Goal: Task Accomplishment & Management: Manage account settings

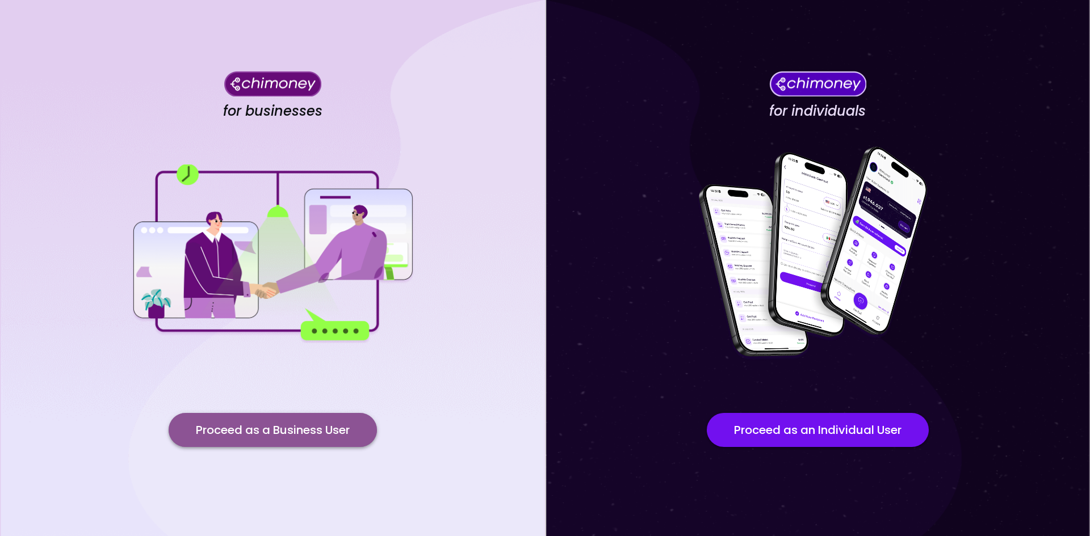
click at [259, 432] on button "Proceed as a Business User" at bounding box center [273, 430] width 208 height 34
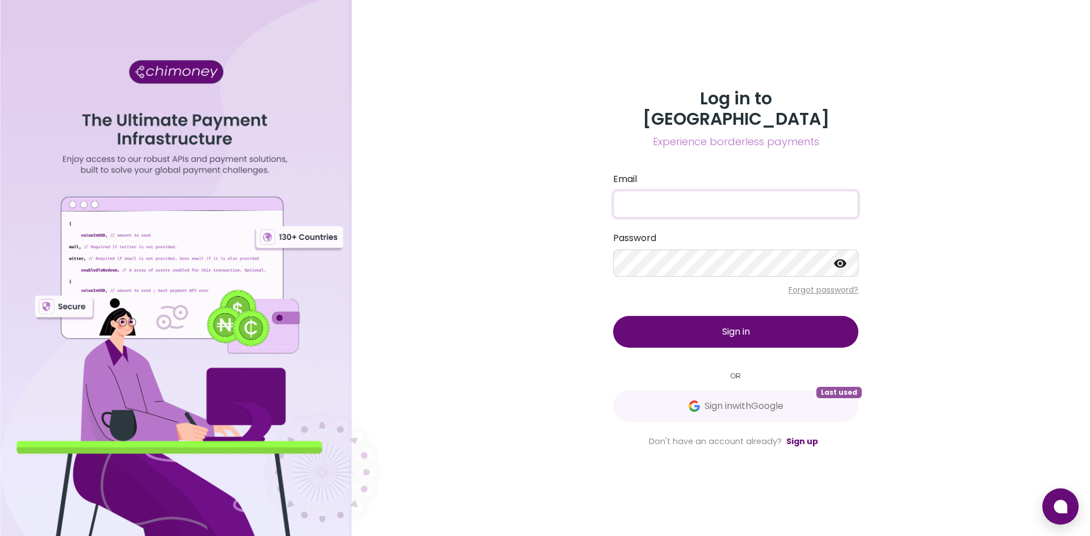
click at [681, 194] on input "Email" at bounding box center [735, 204] width 245 height 27
click at [644, 236] on div "Password" at bounding box center [735, 254] width 245 height 45
click at [714, 399] on span "Sign in with Google" at bounding box center [743, 406] width 79 height 14
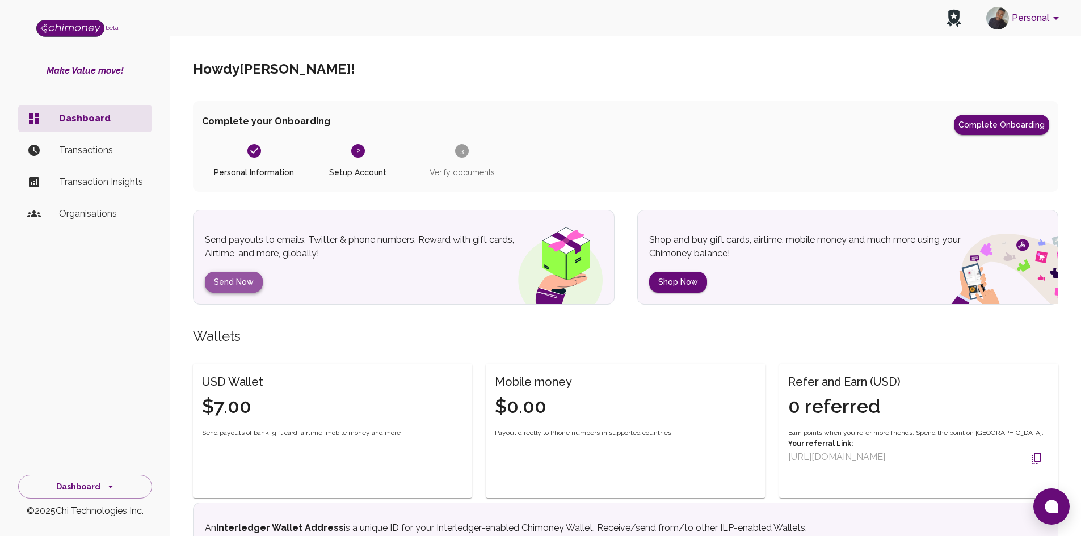
click at [253, 280] on button "Send Now" at bounding box center [234, 282] width 58 height 21
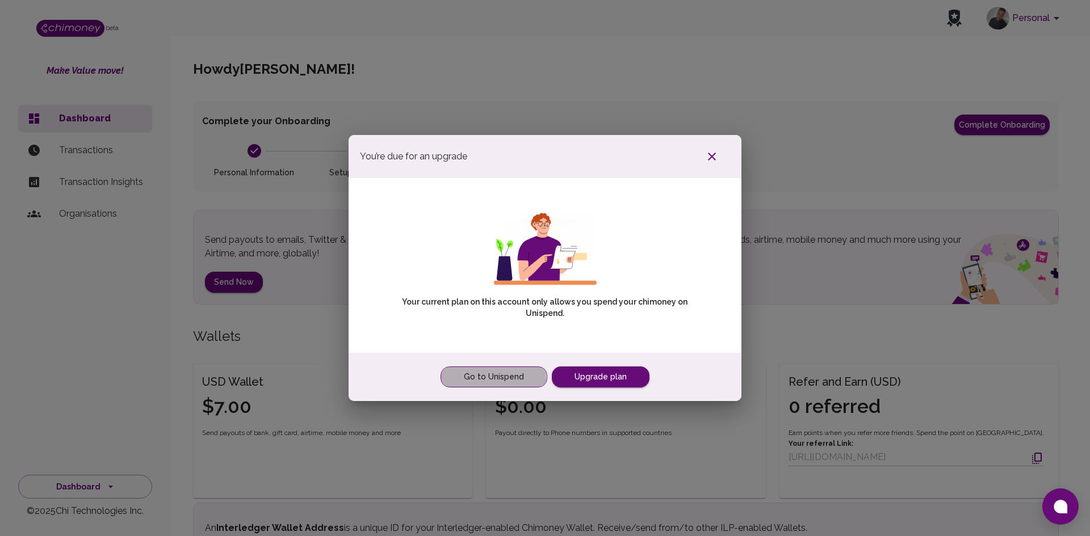
click at [485, 378] on link "Go to Unispend" at bounding box center [493, 377] width 107 height 21
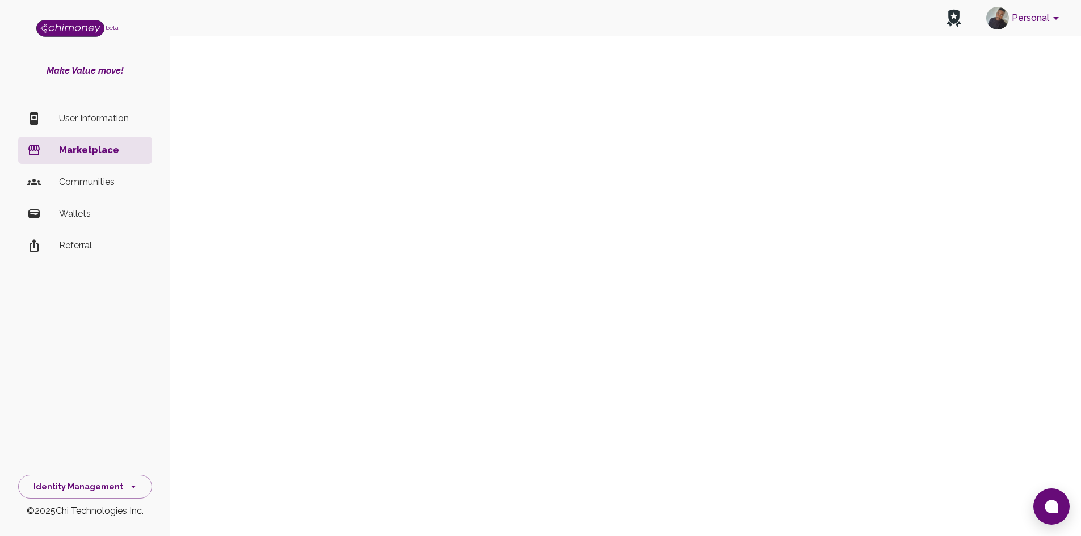
scroll to position [191, 0]
click at [95, 215] on p "Wallets" at bounding box center [101, 214] width 84 height 14
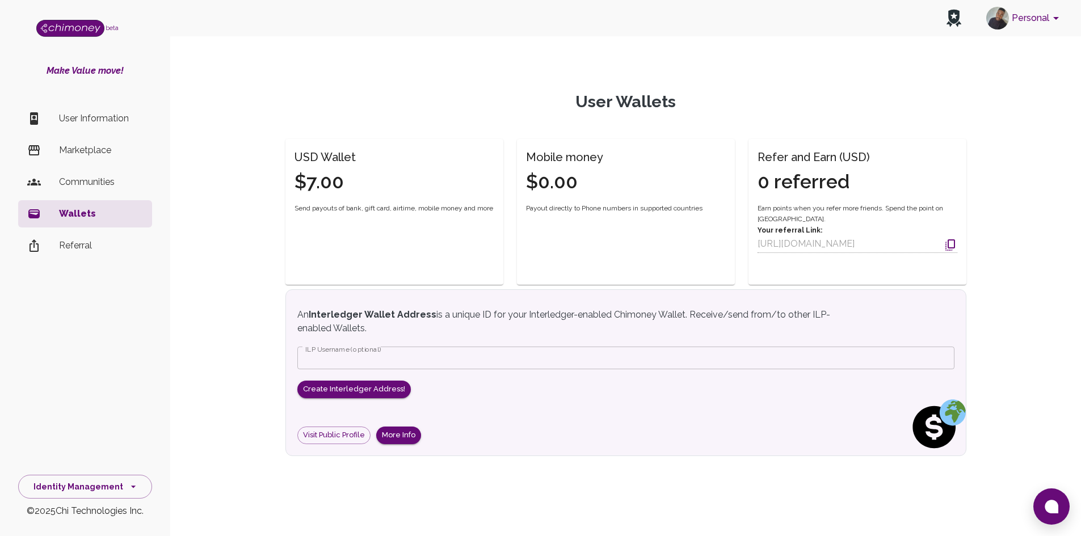
click at [75, 117] on p "User Information" at bounding box center [101, 119] width 84 height 14
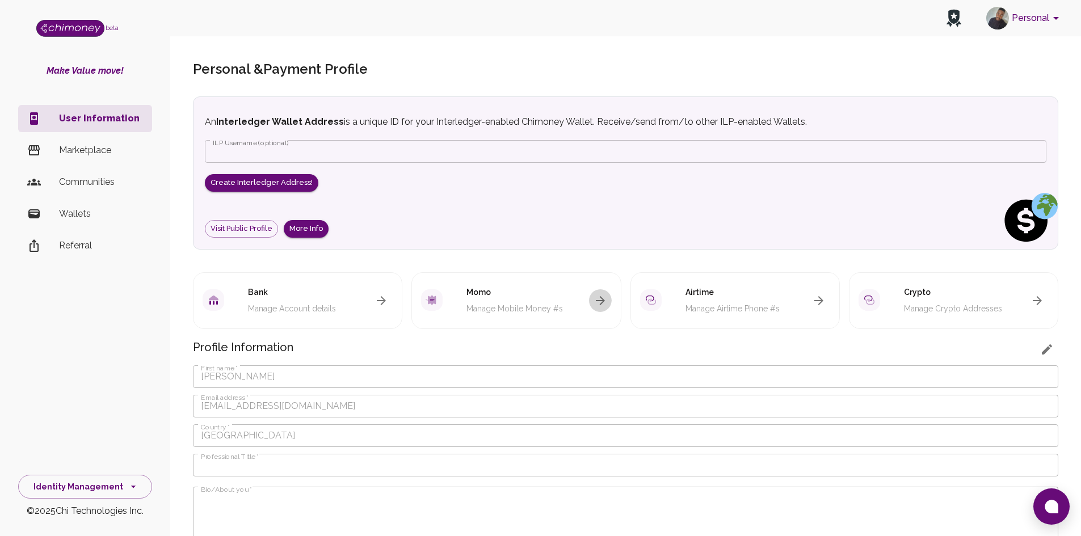
click at [595, 300] on icon "button" at bounding box center [601, 301] width 14 height 14
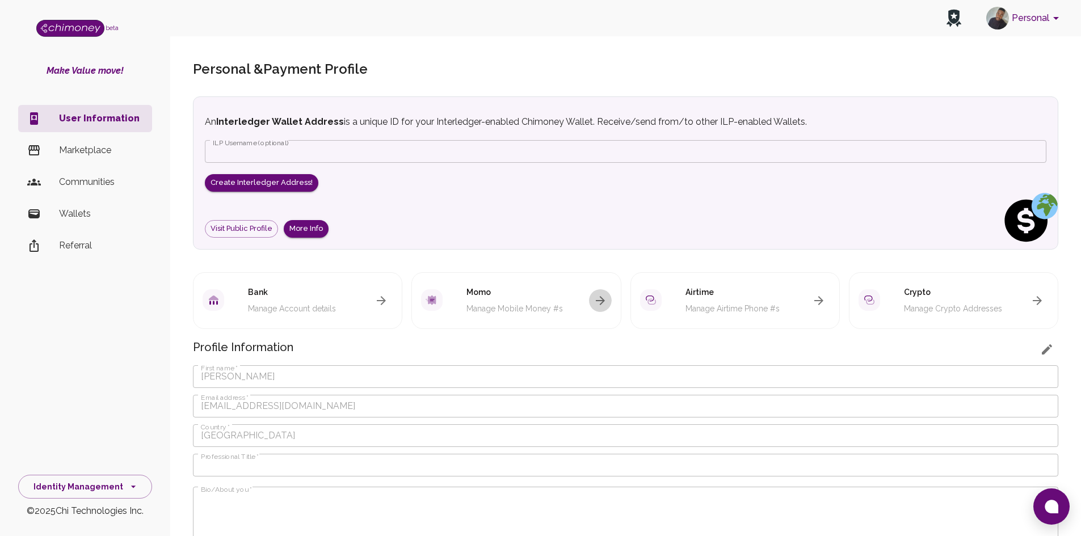
click at [595, 300] on icon "button" at bounding box center [601, 301] width 14 height 14
click at [394, 305] on div "Bank Manage Account details" at bounding box center [297, 300] width 209 height 57
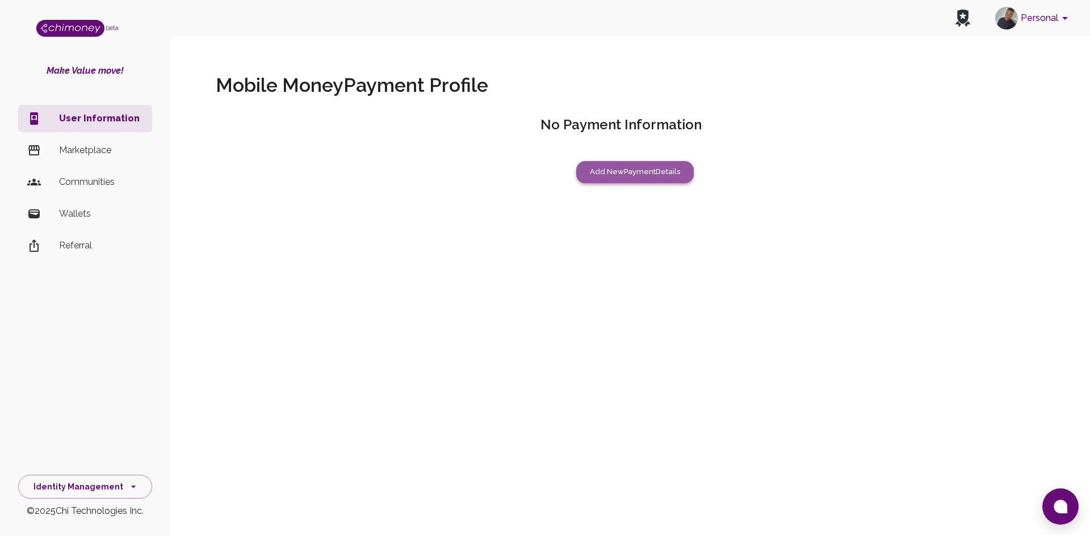
click at [603, 174] on button "Add New Payment Details" at bounding box center [634, 172] width 117 height 22
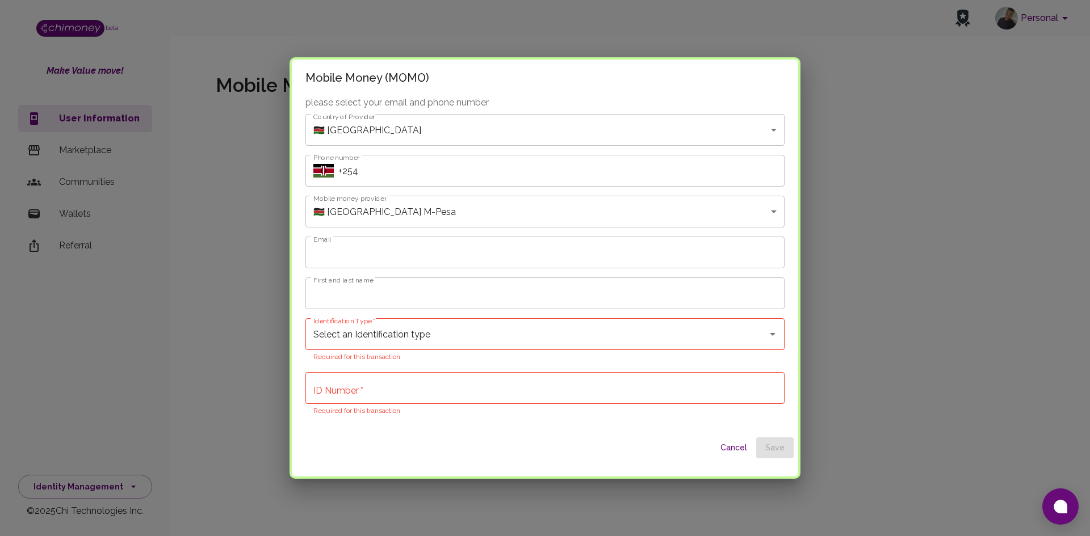
click at [742, 172] on input "+254" at bounding box center [561, 171] width 446 height 32
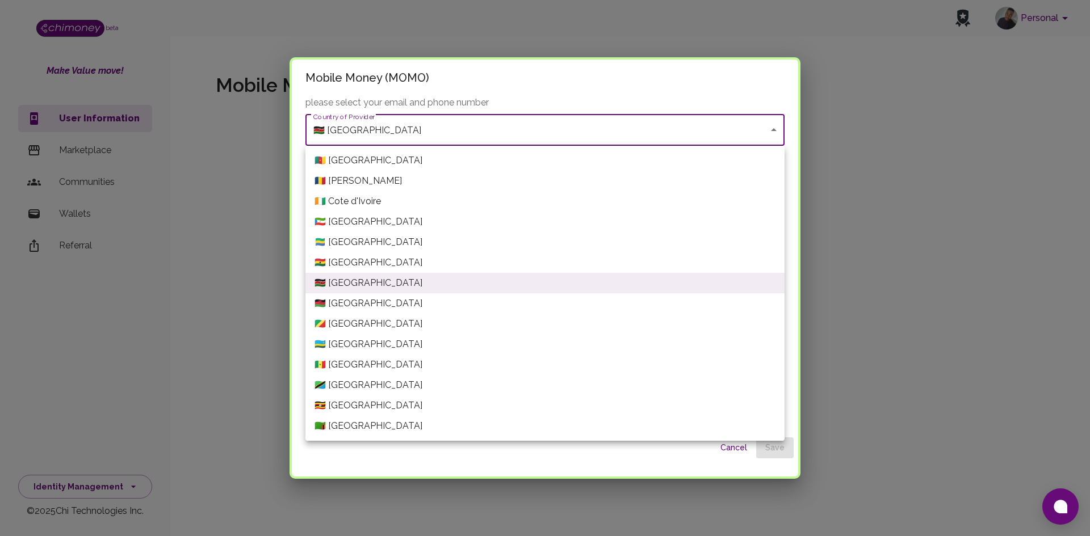
click at [706, 128] on body "Personal beta Make Value move! User Information Marketplace Communities Wallets…" at bounding box center [545, 268] width 1090 height 536
click at [738, 448] on div at bounding box center [545, 268] width 1090 height 536
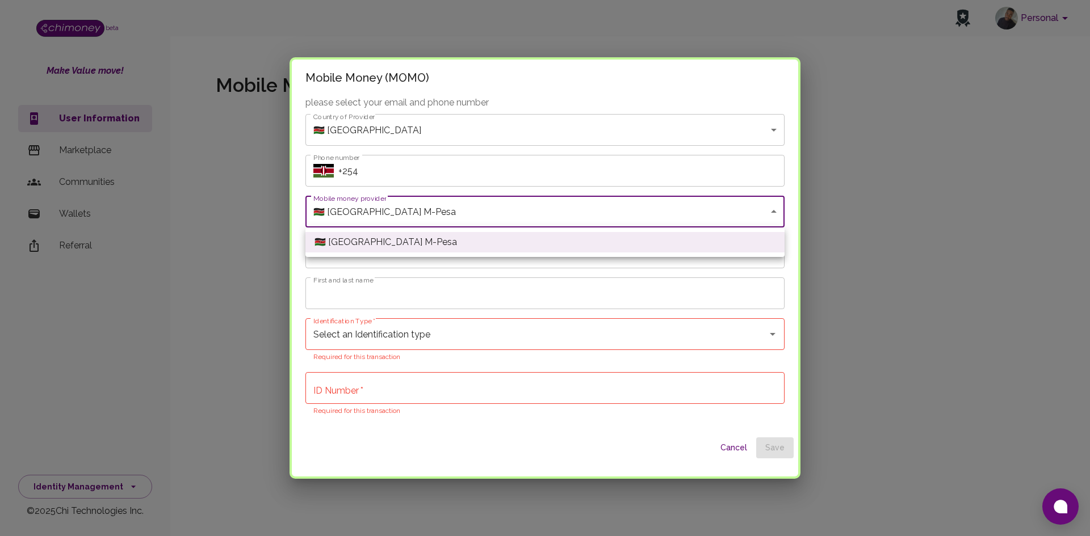
click at [764, 204] on body "Personal beta Make Value move! User Information Marketplace Communities Wallets…" at bounding box center [545, 268] width 1090 height 536
click at [764, 204] on div at bounding box center [545, 268] width 1090 height 536
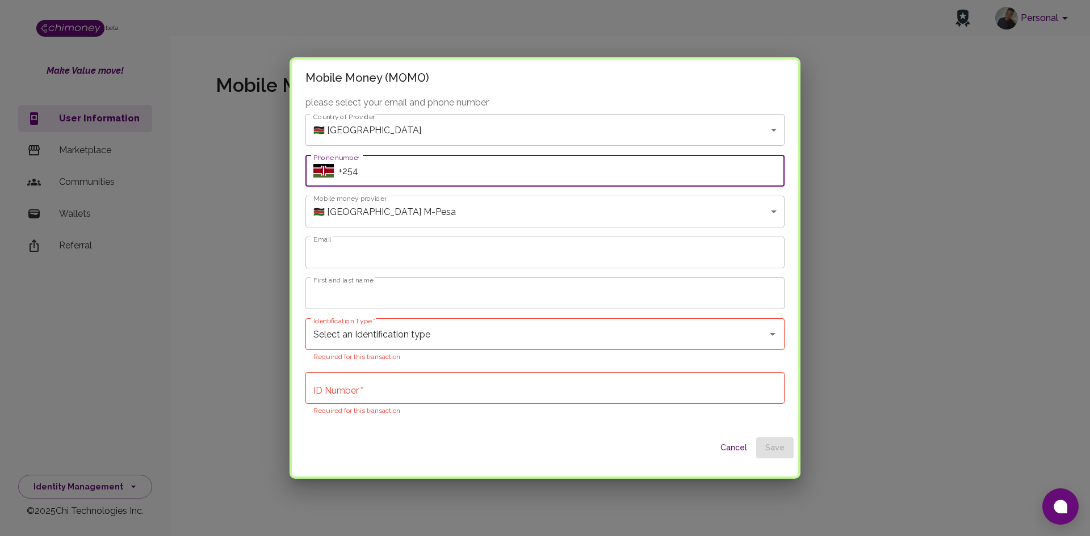
click at [738, 175] on input "+254" at bounding box center [561, 171] width 446 height 32
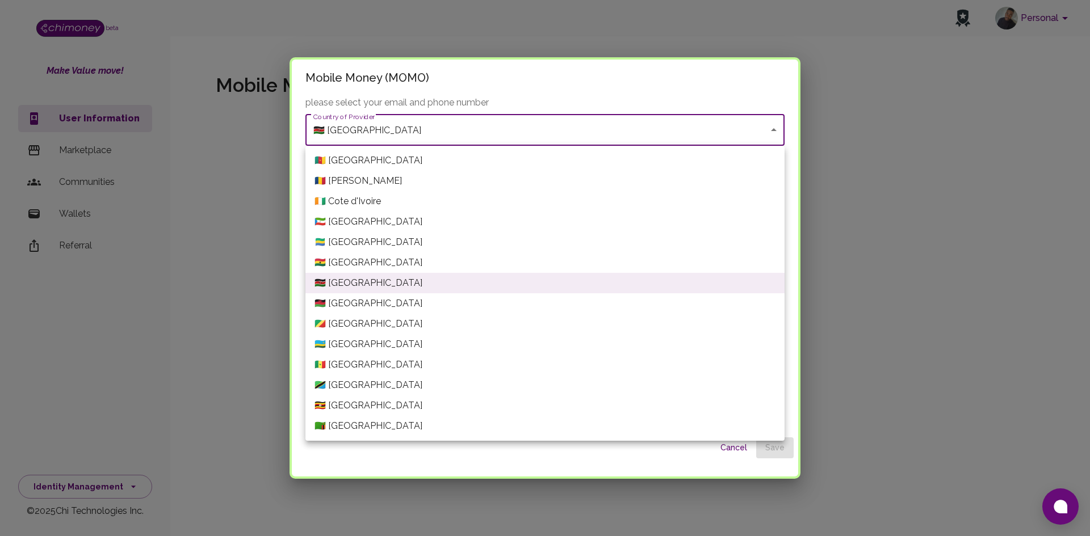
click at [741, 123] on body "Personal beta Make Value move! User Information Marketplace Communities Wallets…" at bounding box center [545, 268] width 1090 height 536
click at [869, 106] on div at bounding box center [545, 268] width 1090 height 536
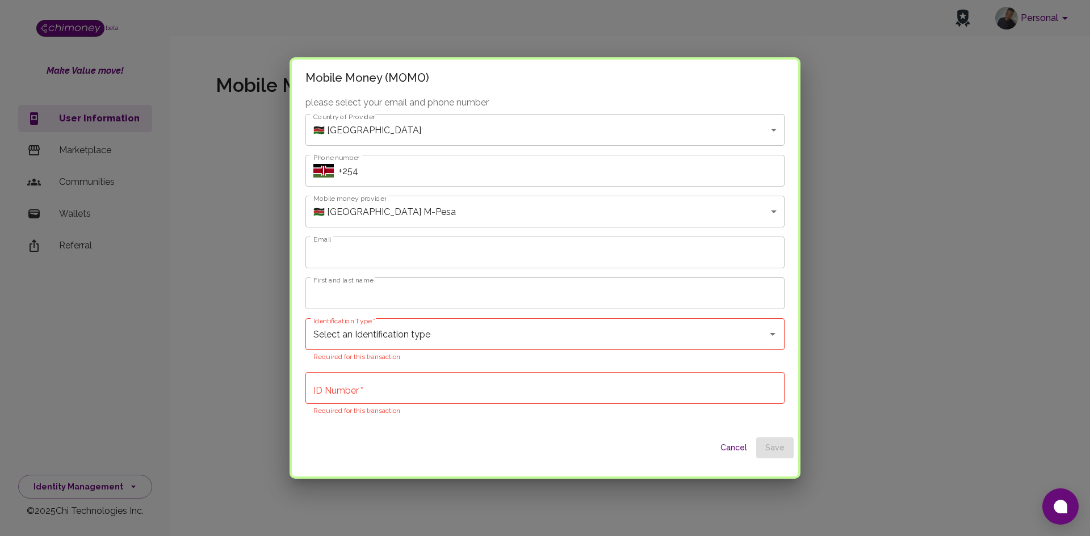
click at [869, 106] on div "Mobile Money (MOMO) please select your email and phone number Country of Provid…" at bounding box center [545, 268] width 1090 height 536
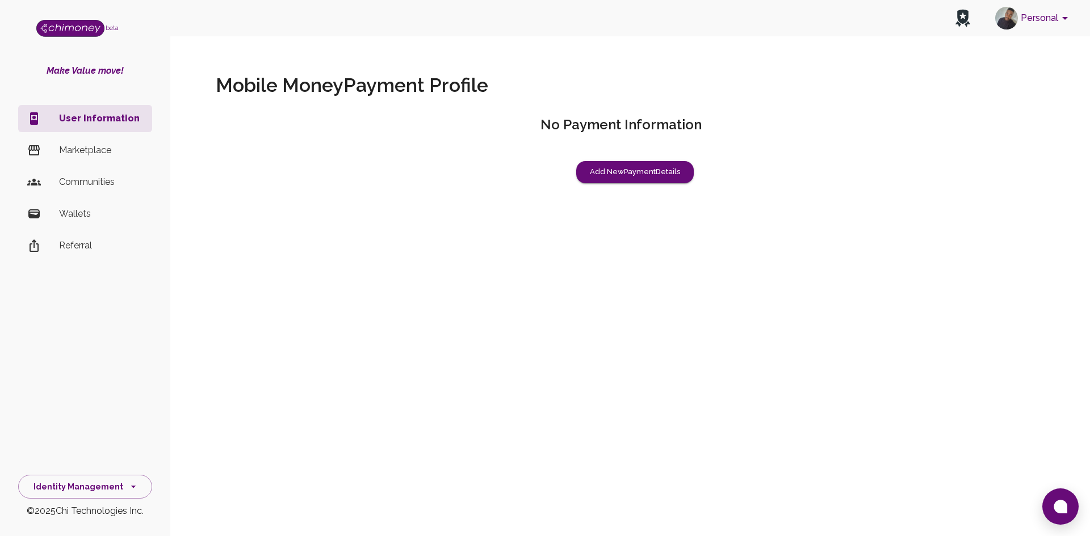
click at [102, 156] on p "Marketplace" at bounding box center [101, 151] width 84 height 14
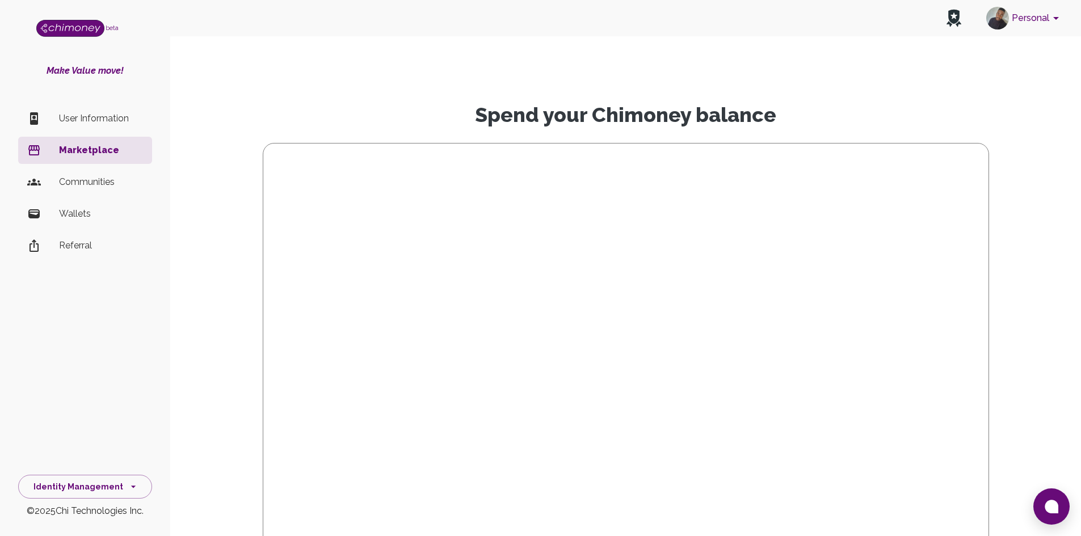
click at [77, 218] on p "Wallets" at bounding box center [101, 214] width 84 height 14
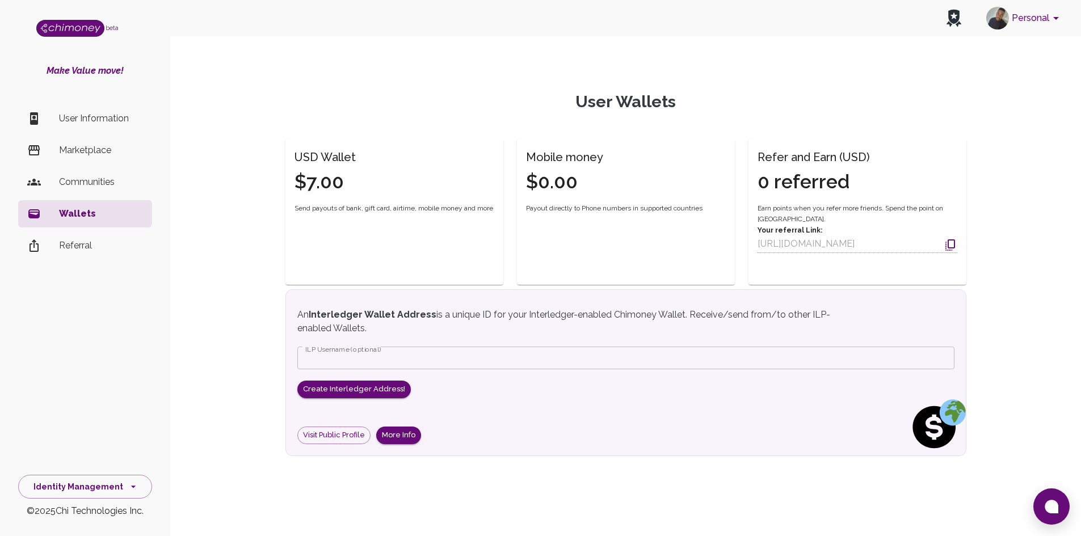
click at [98, 115] on p "User Information" at bounding box center [101, 119] width 84 height 14
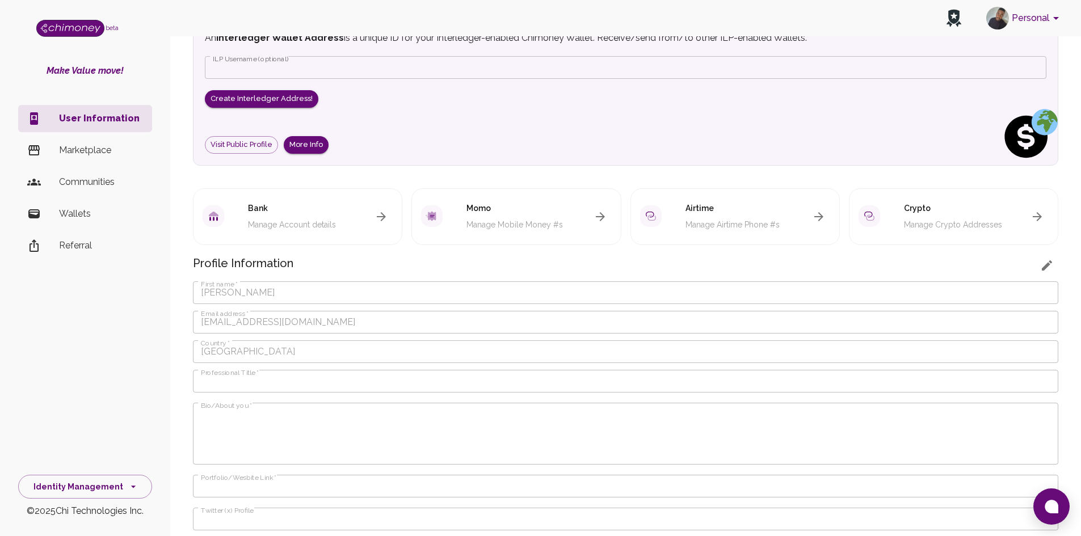
scroll to position [86, 0]
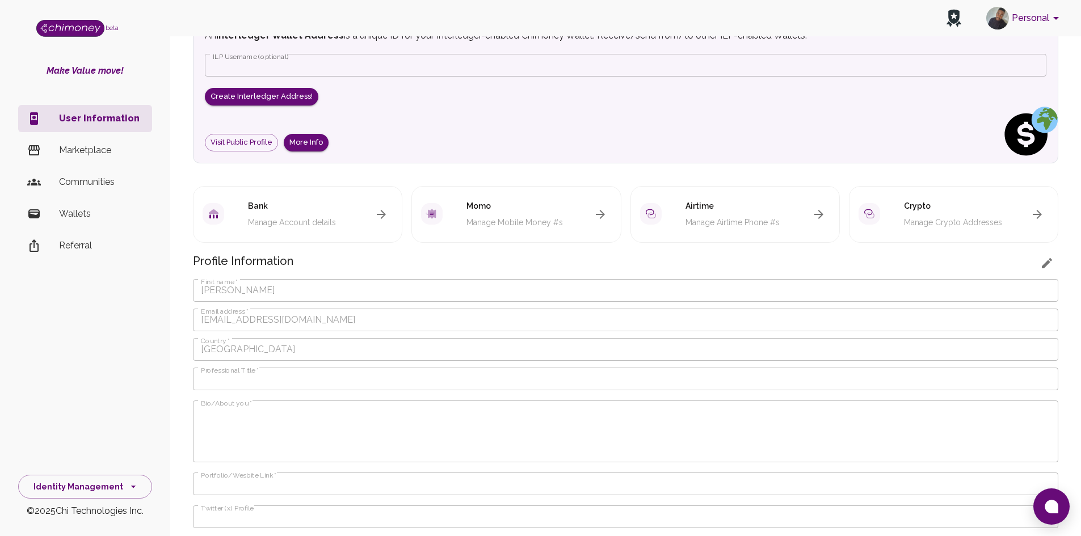
click at [822, 220] on icon "button" at bounding box center [819, 215] width 14 height 14
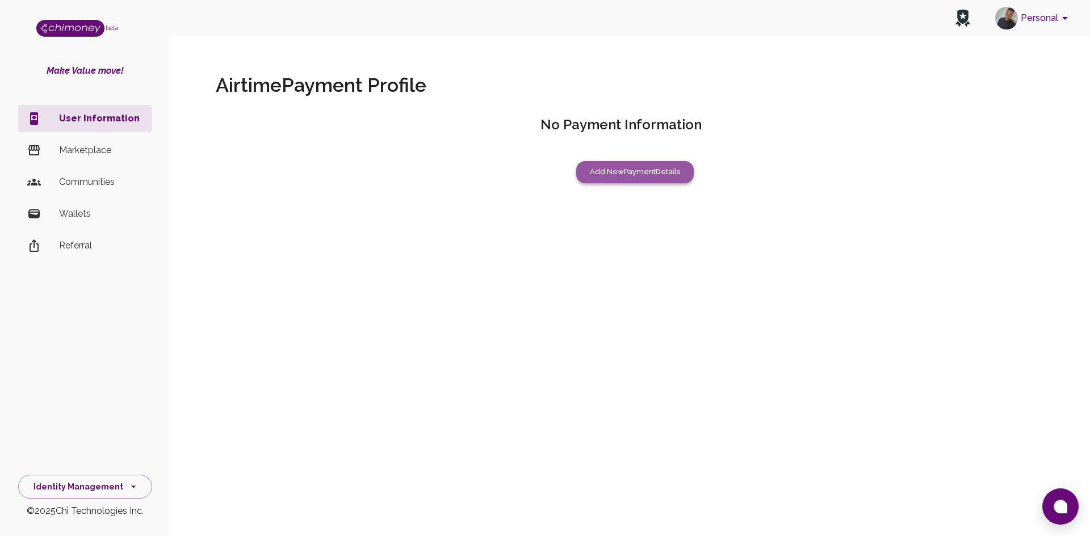
click at [607, 179] on button "Add New Payment Details" at bounding box center [634, 172] width 117 height 22
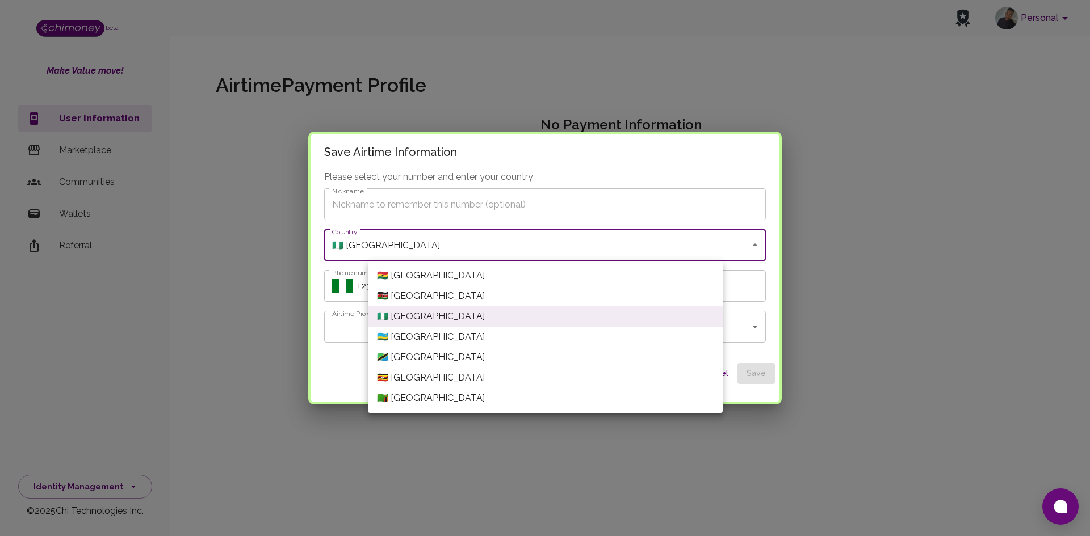
click at [575, 246] on body "Personal beta Make Value move! User Information Marketplace Communities Wallets…" at bounding box center [545, 268] width 1090 height 536
click at [300, 249] on div at bounding box center [545, 268] width 1090 height 536
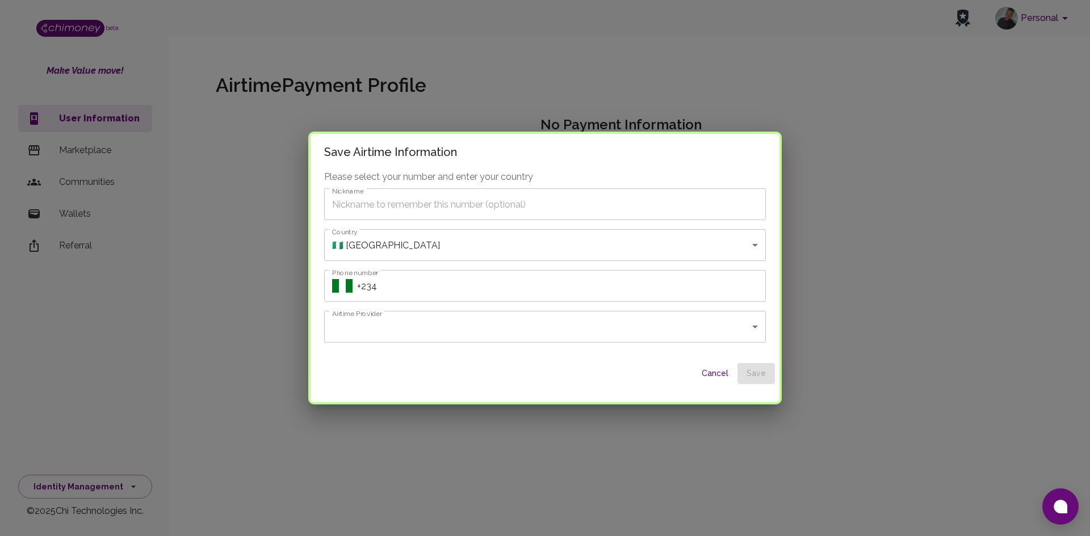
click at [300, 249] on div "Save Airtime Information Please select your number and enter your country Nickn…" at bounding box center [545, 268] width 1090 height 536
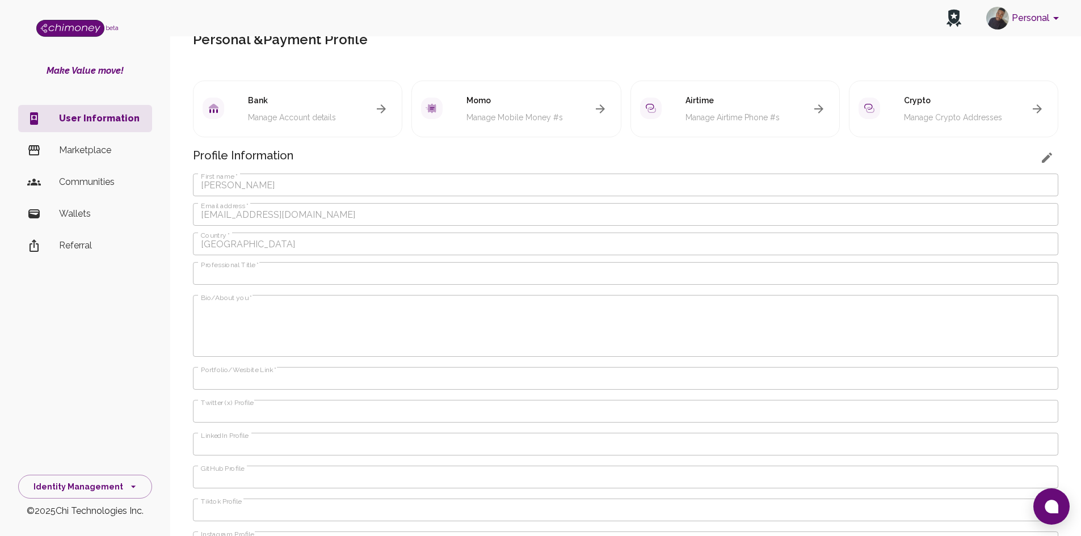
scroll to position [86, 0]
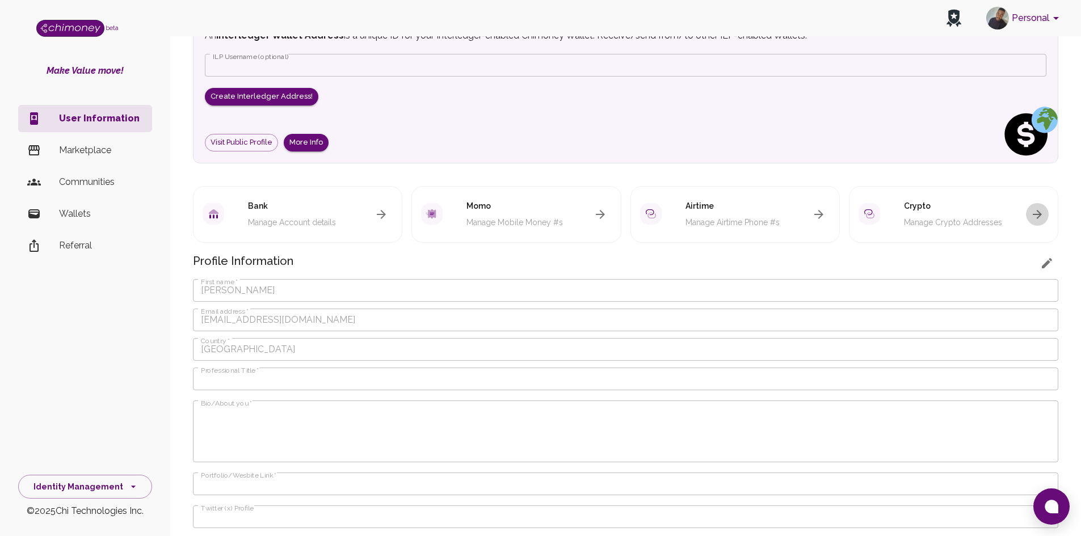
click at [1039, 220] on icon "button" at bounding box center [1038, 215] width 14 height 14
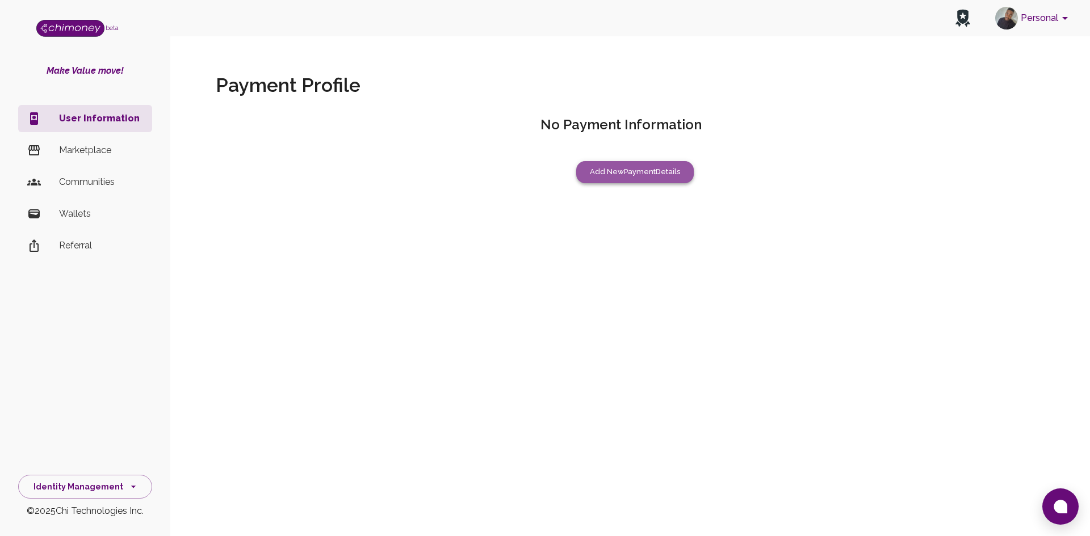
click at [644, 165] on button "Add New Payment Details" at bounding box center [634, 172] width 117 height 22
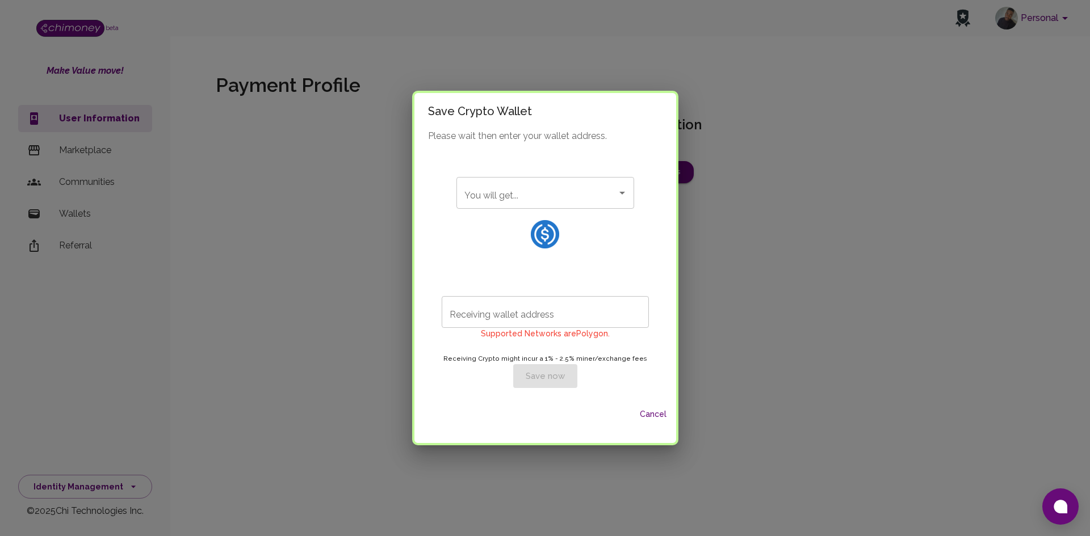
click at [607, 192] on div "You will get..." at bounding box center [545, 193] width 178 height 32
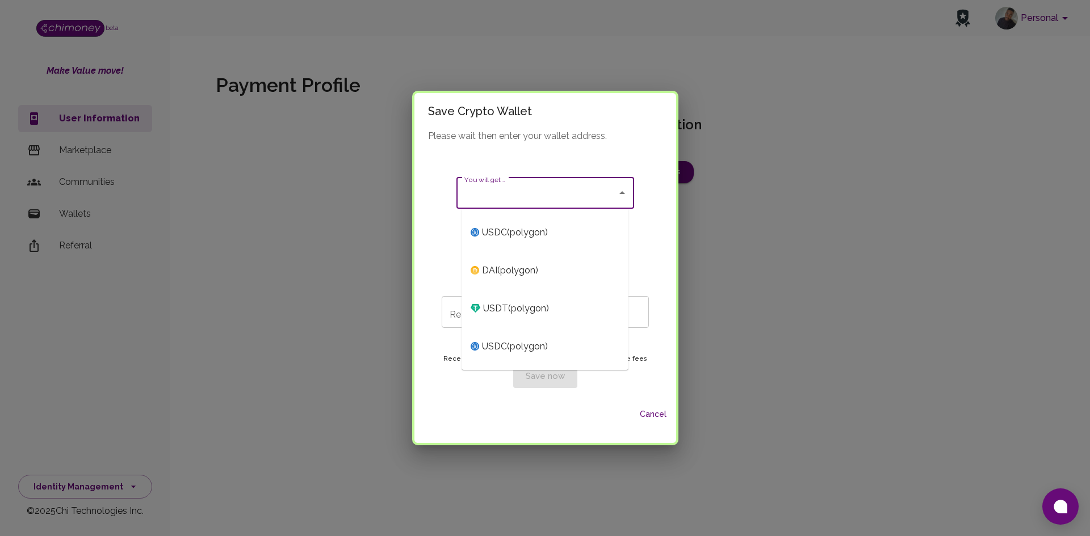
click at [569, 231] on span "USDC ( polygon )" at bounding box center [544, 232] width 167 height 38
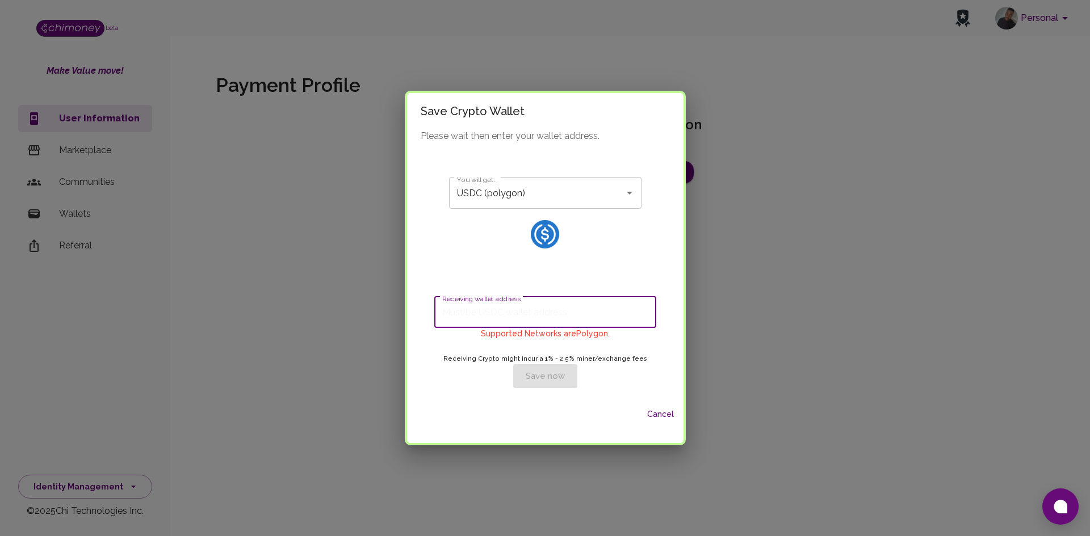
click at [572, 314] on input "Receiving wallet address" at bounding box center [545, 312] width 222 height 32
click at [615, 201] on div "USDC (polygon) You will get..." at bounding box center [545, 193] width 192 height 32
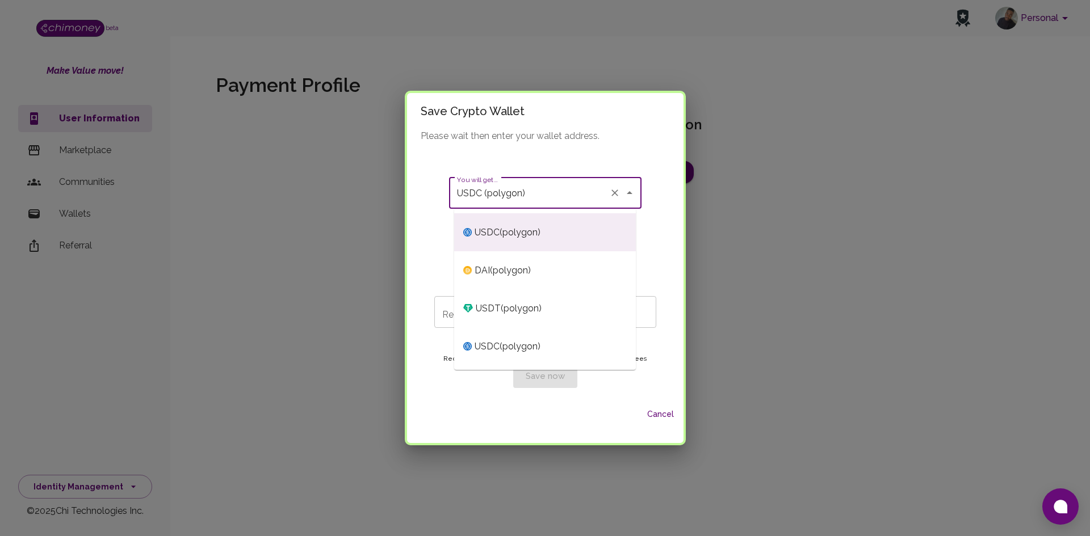
click at [552, 266] on span "DAI ( polygon )" at bounding box center [545, 270] width 182 height 38
type input "DAI (polygon)"
